Goal: Information Seeking & Learning: Learn about a topic

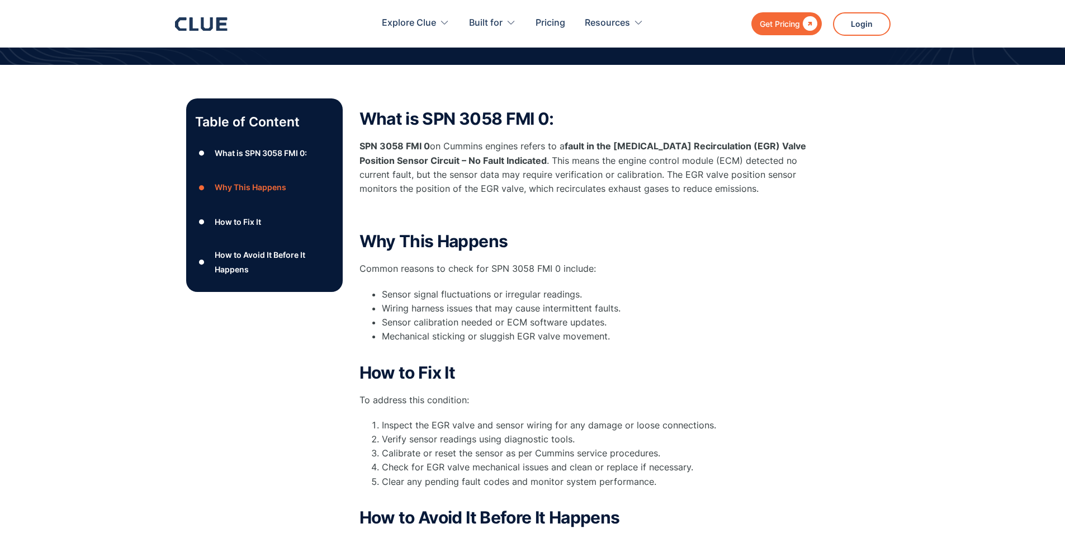
scroll to position [224, 0]
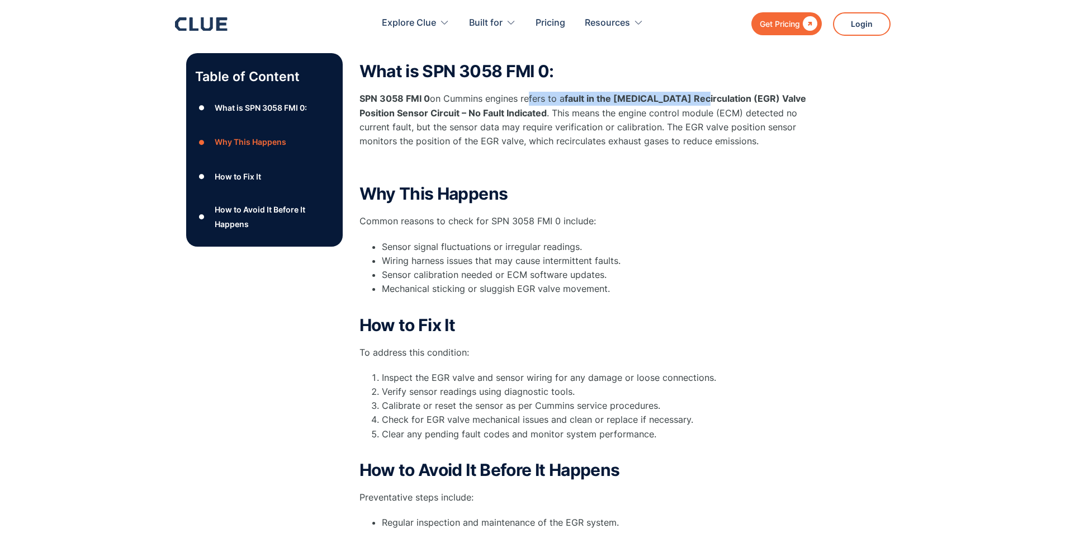
drag, startPoint x: 551, startPoint y: 100, endPoint x: 735, endPoint y: 105, distance: 184.6
click at [723, 105] on p "SPN 3058 FMI 0 on Cummins engines refers to a fault in the [MEDICAL_DATA] Recir…" at bounding box center [583, 120] width 447 height 56
click at [748, 120] on p "SPN 3058 FMI 0 on Cummins engines refers to a fault in the [MEDICAL_DATA] Recir…" at bounding box center [583, 120] width 447 height 56
drag, startPoint x: 701, startPoint y: 96, endPoint x: 780, endPoint y: 100, distance: 79.5
click at [780, 100] on strong "fault in the [MEDICAL_DATA] Recirculation (EGR) Valve Position Sensor Circuit –…" at bounding box center [583, 105] width 447 height 25
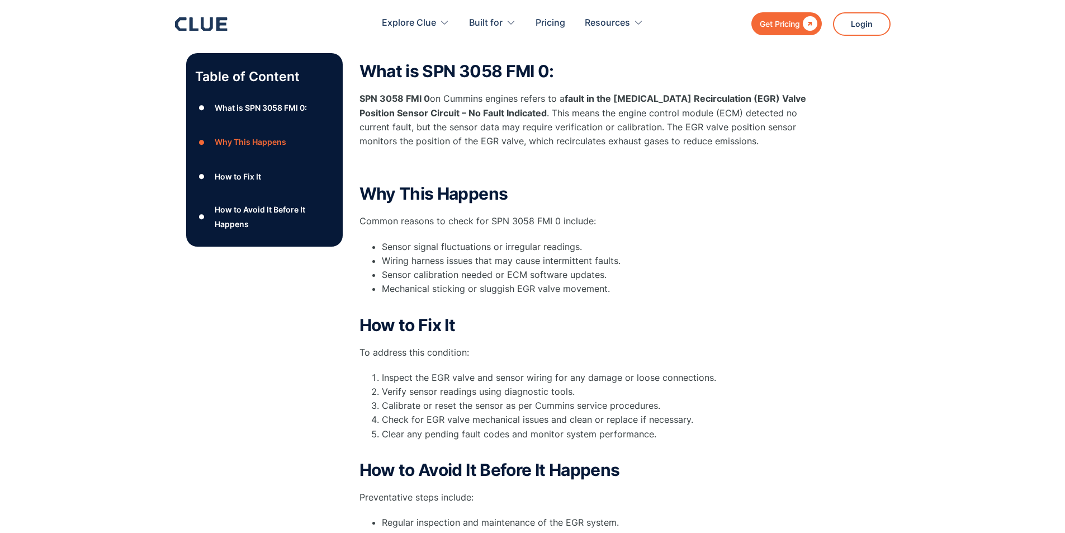
click at [781, 117] on p "SPN 3058 FMI 0 on Cummins engines refers to a fault in the [MEDICAL_DATA] Recir…" at bounding box center [583, 120] width 447 height 56
drag, startPoint x: 371, startPoint y: 115, endPoint x: 519, endPoint y: 115, distance: 148.2
click at [519, 115] on strong "fault in the [MEDICAL_DATA] Recirculation (EGR) Valve Position Sensor Circuit –…" at bounding box center [583, 105] width 447 height 25
drag, startPoint x: 541, startPoint y: 115, endPoint x: 585, endPoint y: 112, distance: 44.2
click at [583, 112] on p "SPN 3058 FMI 0 on Cummins engines refers to a fault in the [MEDICAL_DATA] Recir…" at bounding box center [583, 120] width 447 height 56
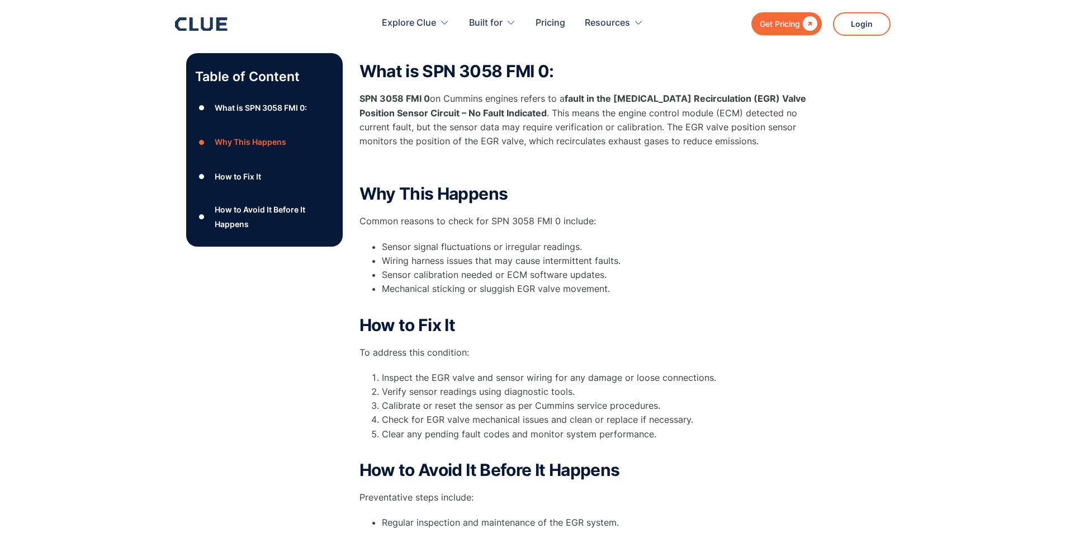
click at [601, 112] on p "SPN 3058 FMI 0 on Cummins engines refers to a fault in the [MEDICAL_DATA] Recir…" at bounding box center [583, 120] width 447 height 56
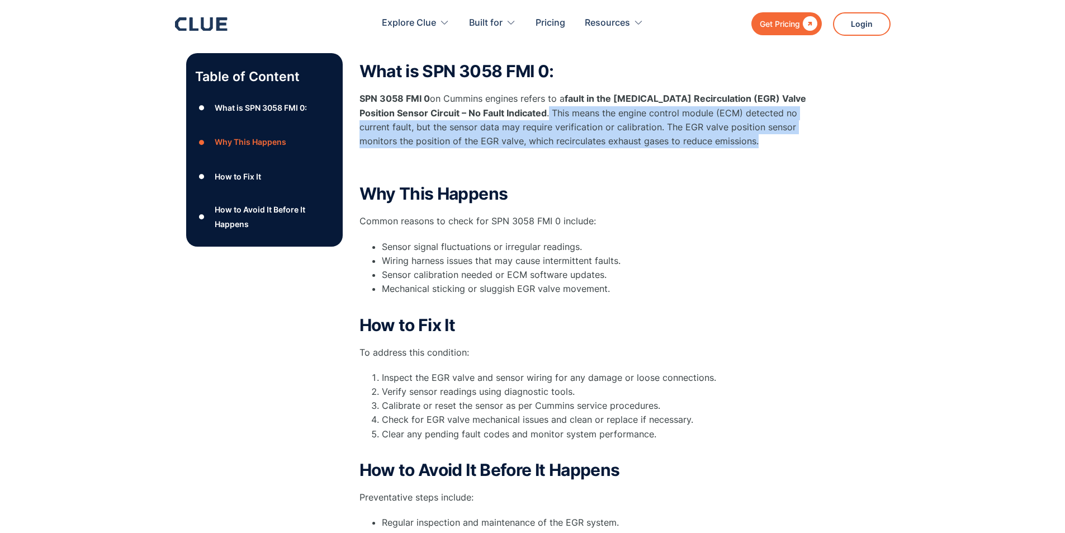
drag, startPoint x: 550, startPoint y: 112, endPoint x: 760, endPoint y: 141, distance: 212.2
click at [760, 141] on p "SPN 3058 FMI 0 on Cummins engines refers to a fault in the [MEDICAL_DATA] Recir…" at bounding box center [583, 120] width 447 height 56
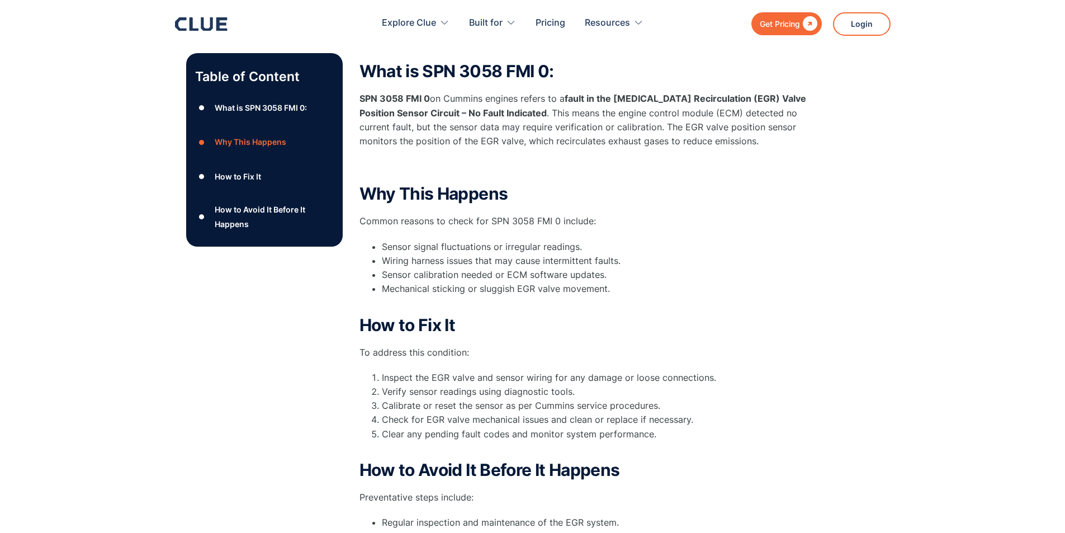
drag, startPoint x: 614, startPoint y: 168, endPoint x: 597, endPoint y: 171, distance: 17.7
click at [614, 168] on p "‍" at bounding box center [583, 166] width 447 height 14
drag, startPoint x: 362, startPoint y: 194, endPoint x: 527, endPoint y: 215, distance: 166.8
click at [508, 196] on h2 "Why This Happens" at bounding box center [583, 194] width 447 height 18
click at [543, 231] on div "Why This Happens Common reasons to check for SPN 3058 FMI 0 include: Sensor sig…" at bounding box center [583, 247] width 447 height 125
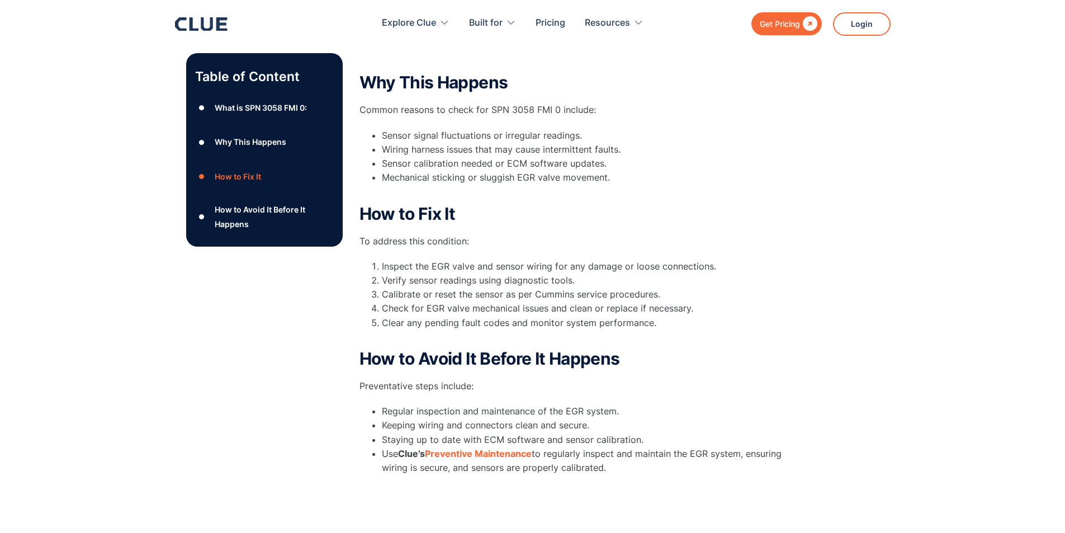
scroll to position [335, 0]
drag, startPoint x: 383, startPoint y: 136, endPoint x: 592, endPoint y: 136, distance: 208.6
click at [592, 136] on li "Sensor signal fluctuations or irregular readings." at bounding box center [594, 135] width 425 height 14
drag, startPoint x: 382, startPoint y: 151, endPoint x: 615, endPoint y: 158, distance: 232.7
click at [632, 149] on li "Wiring harness issues that may cause intermittent faults." at bounding box center [594, 149] width 425 height 14
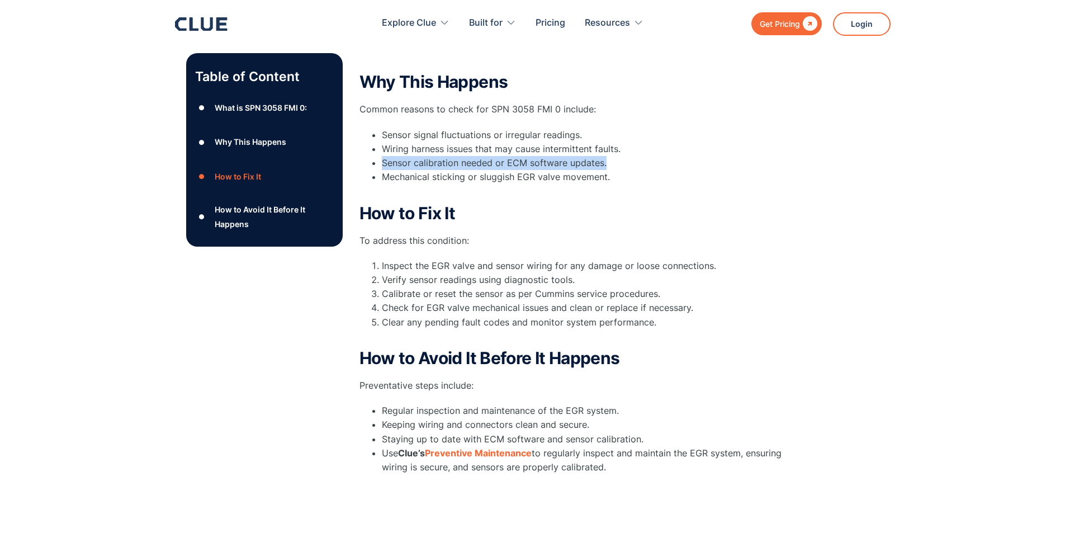
drag, startPoint x: 384, startPoint y: 165, endPoint x: 665, endPoint y: 163, distance: 281.8
click at [665, 163] on li "Sensor calibration needed or ECM software updates." at bounding box center [594, 163] width 425 height 14
drag, startPoint x: 380, startPoint y: 177, endPoint x: 608, endPoint y: 175, distance: 227.6
click at [605, 175] on ul "Sensor signal fluctuations or irregular readings. Wiring harness issues that ma…" at bounding box center [583, 163] width 447 height 70
click at [614, 196] on li "Mechanical sticking or sluggish EGR valve movement." at bounding box center [594, 184] width 425 height 28
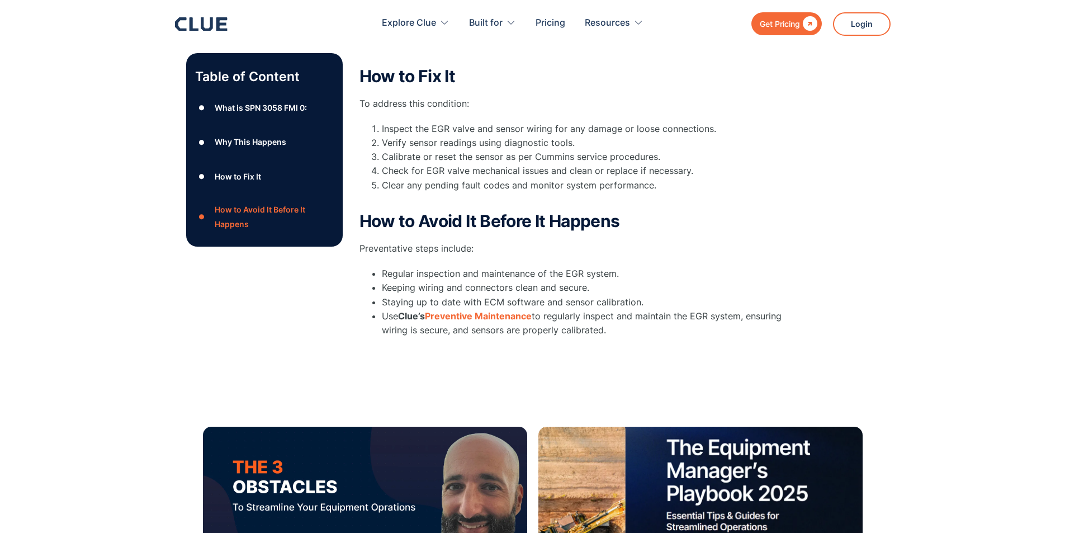
scroll to position [447, 0]
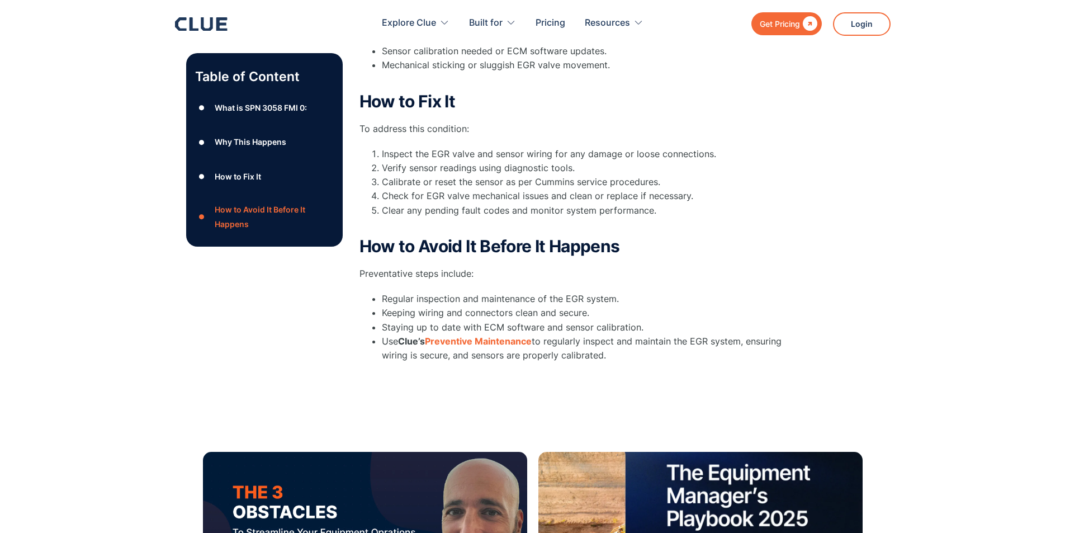
click at [671, 216] on li "Clear any pending fault codes and monitor system performance." at bounding box center [594, 218] width 425 height 28
click at [79, 239] on div "Table of Content ● What is SPN 3058 FMI 0: ● Why This Happens ● How to Fix It ●…" at bounding box center [532, 103] width 1065 height 619
